Goal: Task Accomplishment & Management: Manage account settings

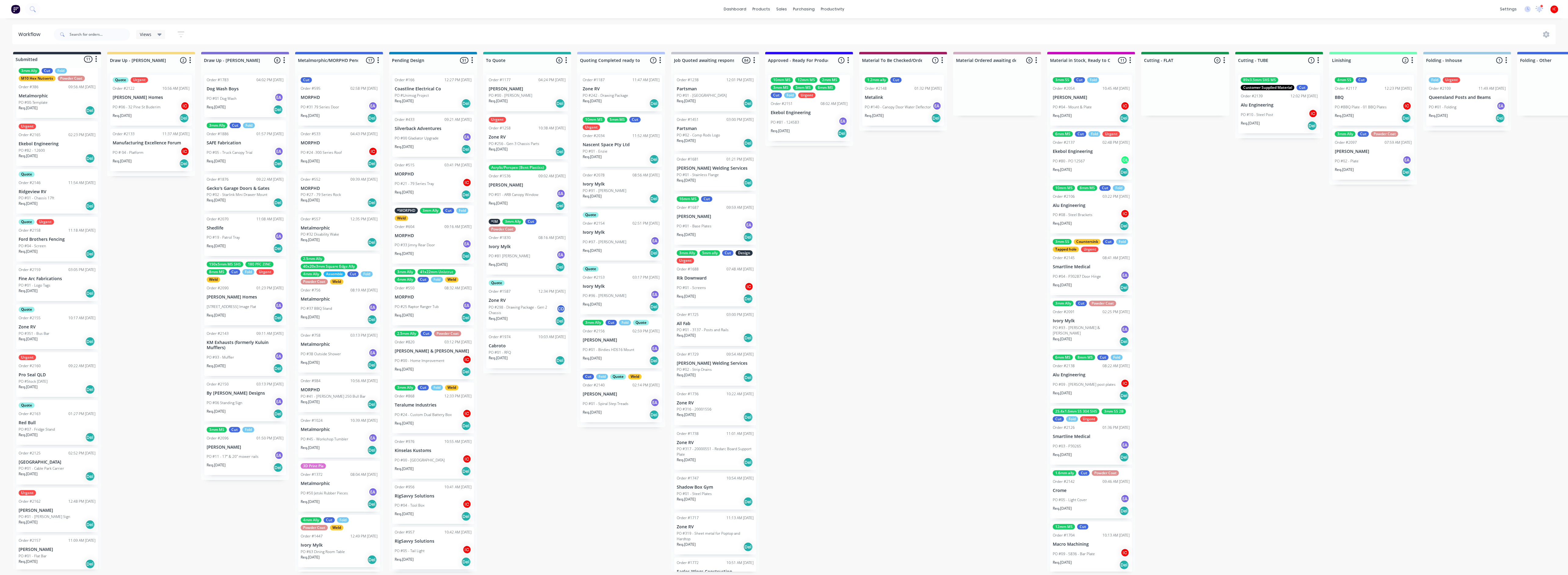
scroll to position [4, 0]
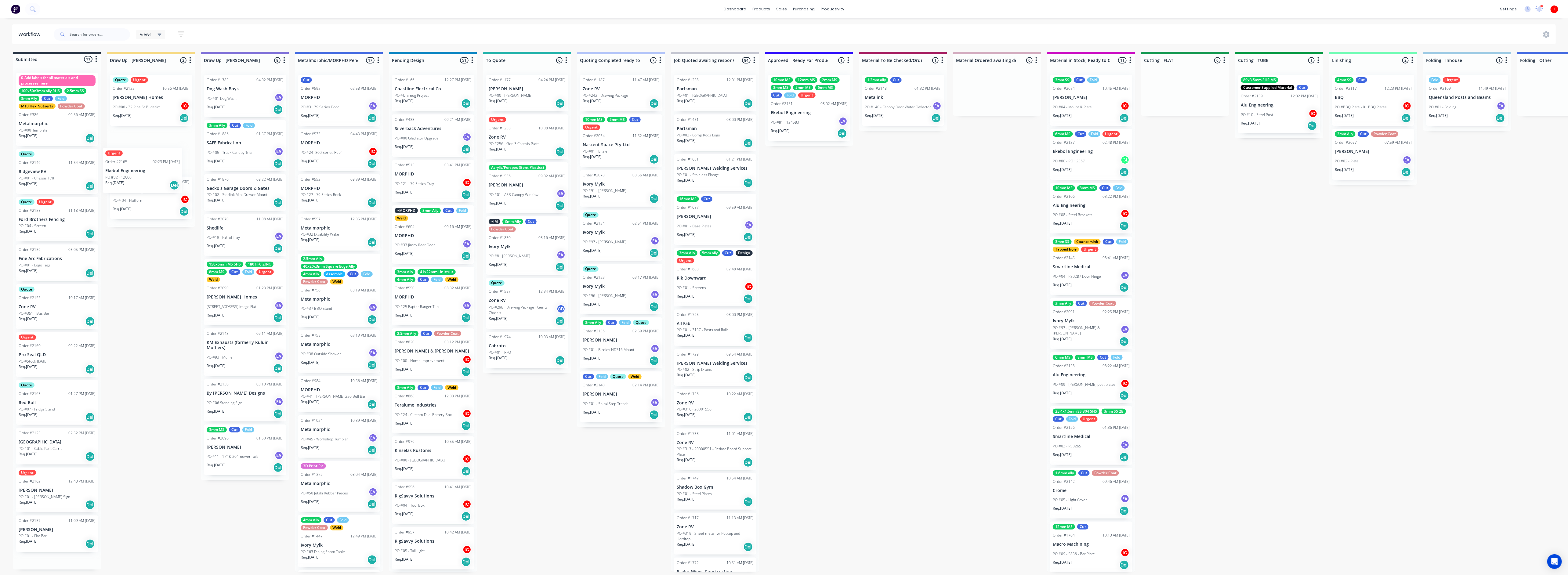
drag, startPoint x: 68, startPoint y: 176, endPoint x: 158, endPoint y: 179, distance: 90.0
click at [158, 179] on div "Submitted 11 Status colour #273444 hex #273444 Save Cancel Summaries Total orde…" at bounding box center [1212, 312] width 2434 height 520
click at [161, 158] on div "PO #82 - 12600" at bounding box center [151, 158] width 77 height 5
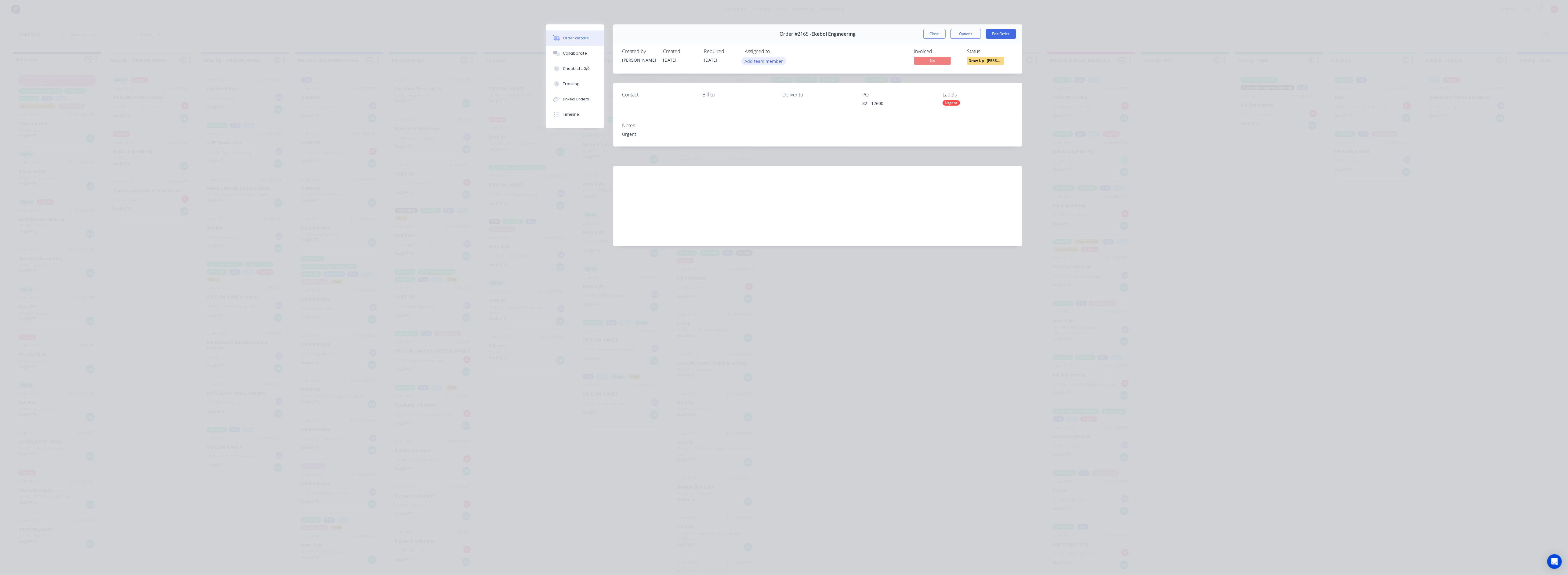
click at [782, 60] on button "Add team member" at bounding box center [764, 61] width 45 height 9
click at [791, 94] on div "Izaak Critchley (You)" at bounding box center [794, 95] width 61 height 7
click at [934, 34] on button "Close" at bounding box center [934, 34] width 23 height 10
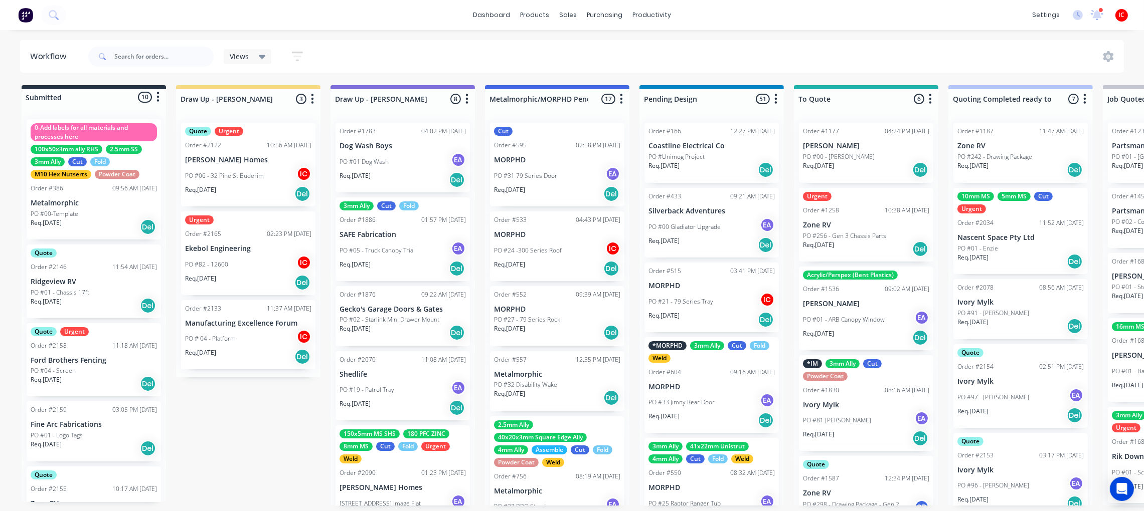
click at [244, 273] on div "PO #82 - 12600 IC" at bounding box center [248, 264] width 126 height 19
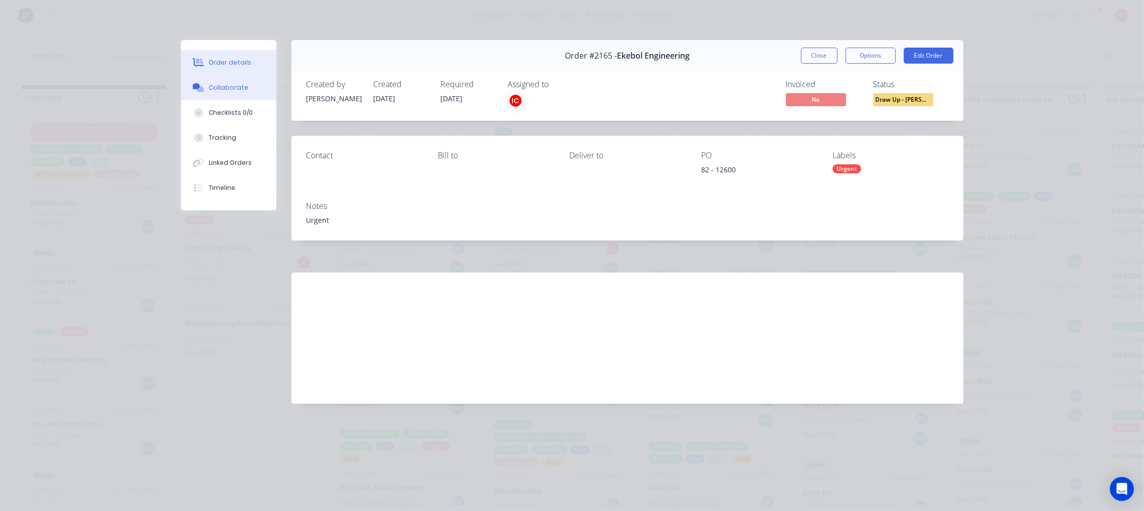
click at [233, 92] on div "Collaborate" at bounding box center [229, 87] width 40 height 9
